Goal: Information Seeking & Learning: Find specific fact

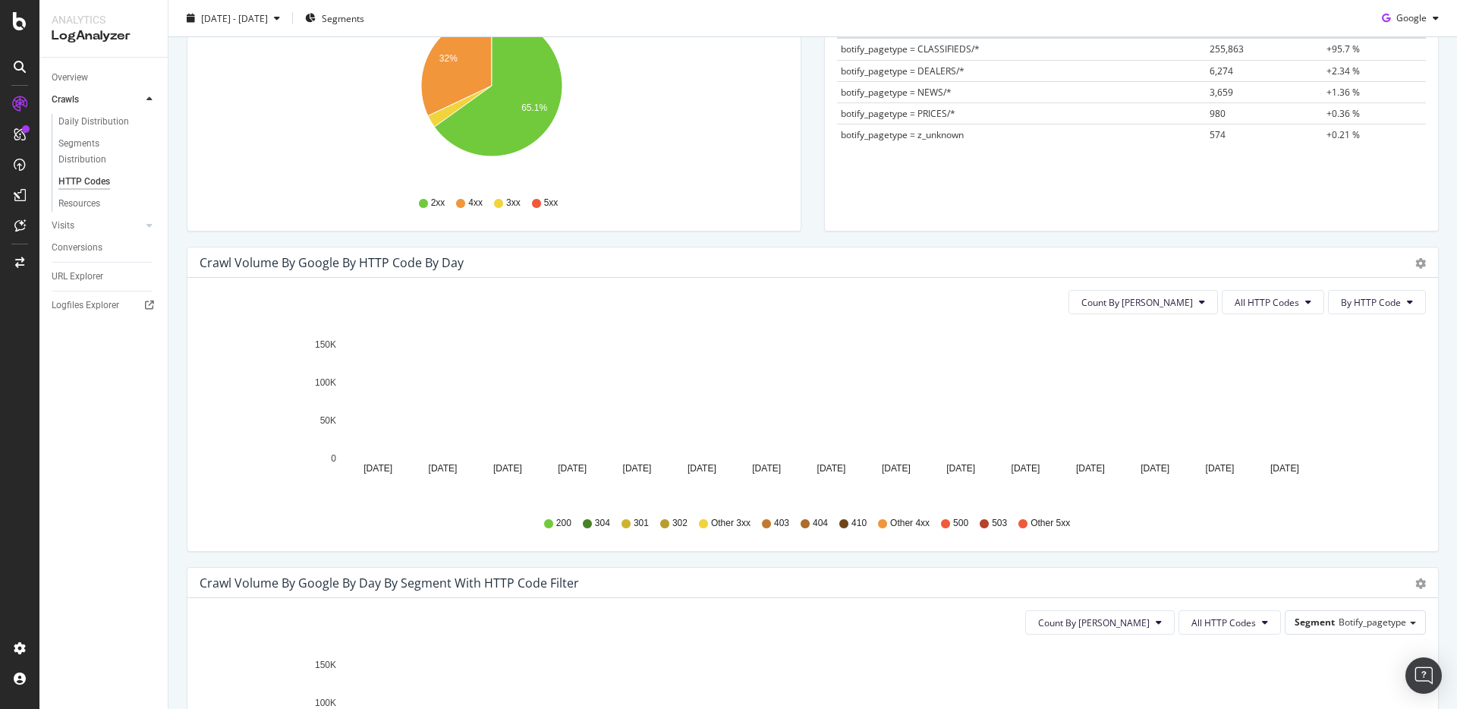
scroll to position [280, 0]
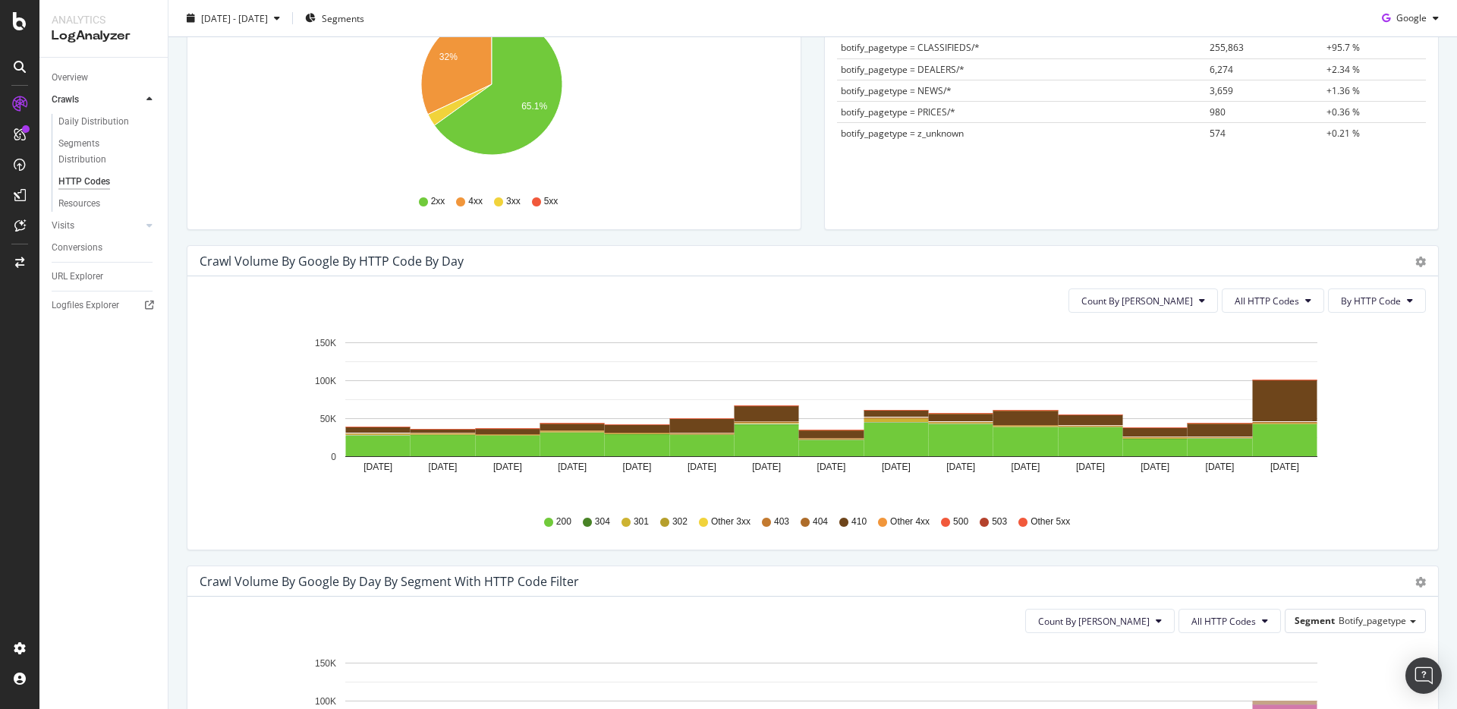
click at [817, 524] on span "404" at bounding box center [820, 521] width 15 height 13
click at [813, 521] on span "404" at bounding box center [820, 521] width 15 height 13
click at [801, 521] on icon at bounding box center [805, 522] width 9 height 9
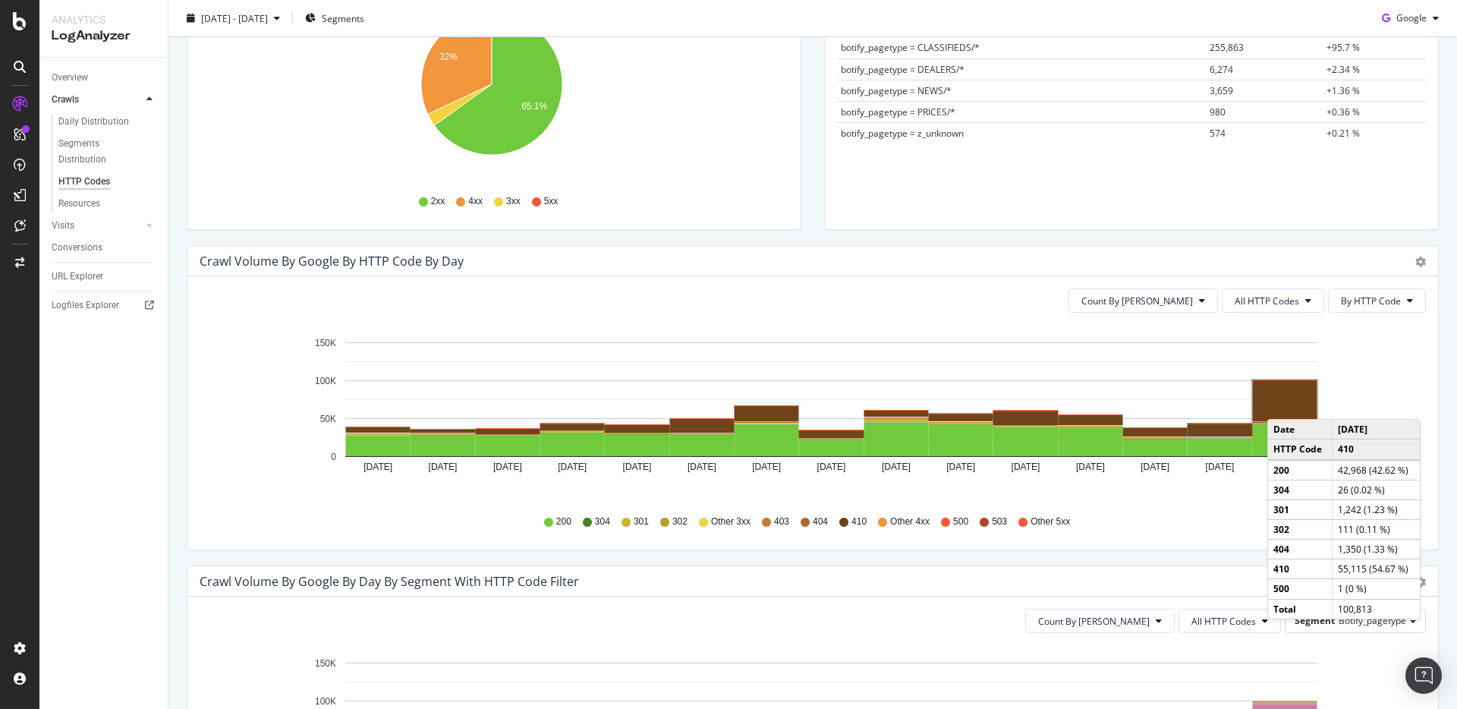
click at [1282, 404] on rect "A chart." at bounding box center [1285, 400] width 65 height 41
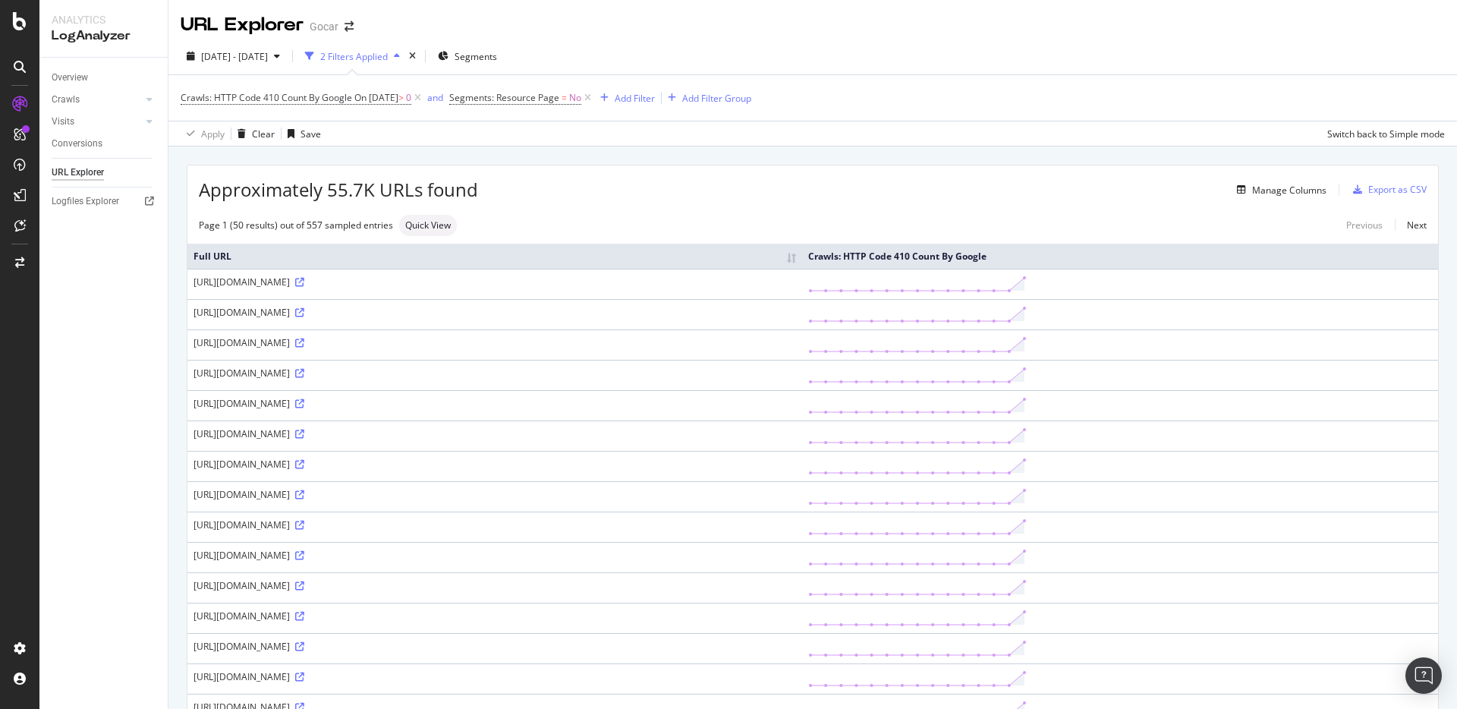
click at [562, 279] on div "[URL][DOMAIN_NAME]" at bounding box center [495, 281] width 603 height 13
click at [304, 281] on icon at bounding box center [299, 282] width 9 height 9
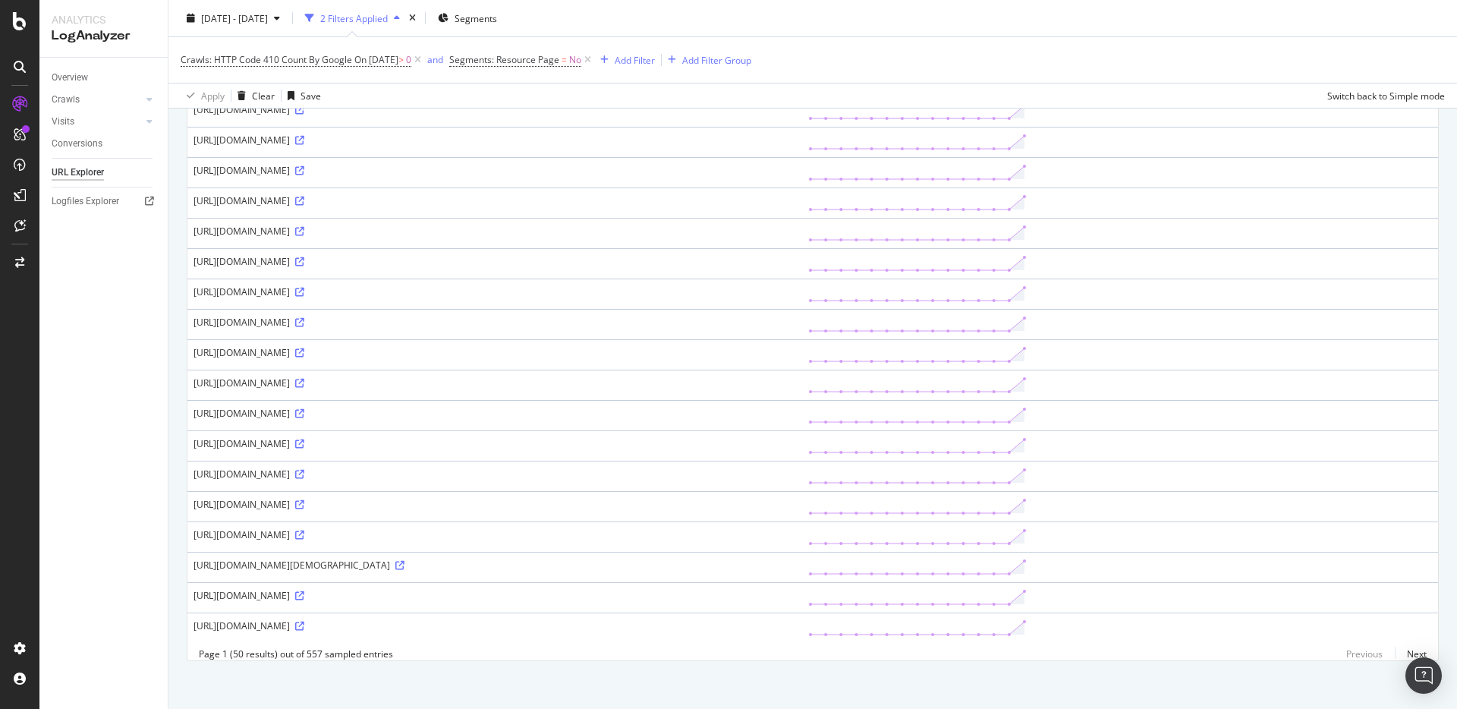
scroll to position [1160, 0]
click at [304, 586] on icon at bounding box center [299, 590] width 9 height 9
